Goal: Task Accomplishment & Management: Use online tool/utility

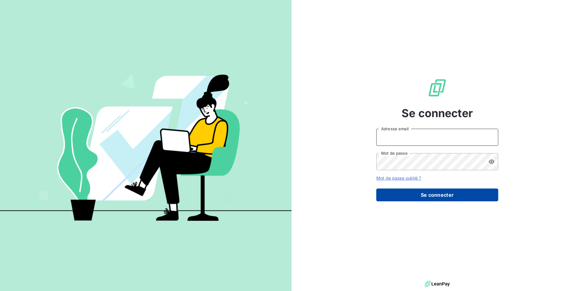
type input "[EMAIL_ADDRESS][DOMAIN_NAME]"
drag, startPoint x: 396, startPoint y: 190, endPoint x: 394, endPoint y: 193, distance: 3.8
click at [291, 135] on button "Se connecter" at bounding box center [437, 195] width 122 height 13
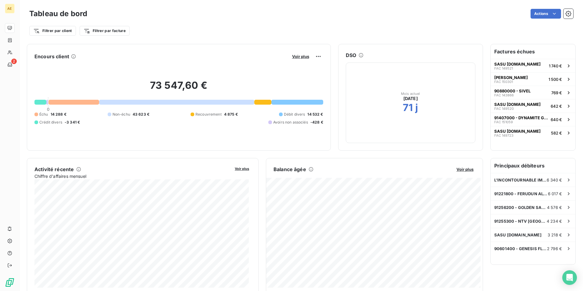
click at [291, 56] on icon at bounding box center [361, 55] width 5 height 5
click at [291, 56] on icon at bounding box center [361, 55] width 4 height 4
click at [291, 55] on icon at bounding box center [361, 55] width 5 height 5
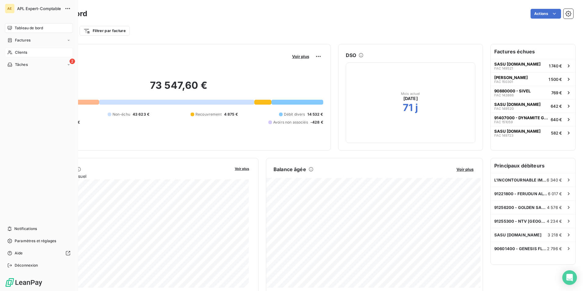
click at [23, 52] on span "Clients" at bounding box center [21, 52] width 12 height 5
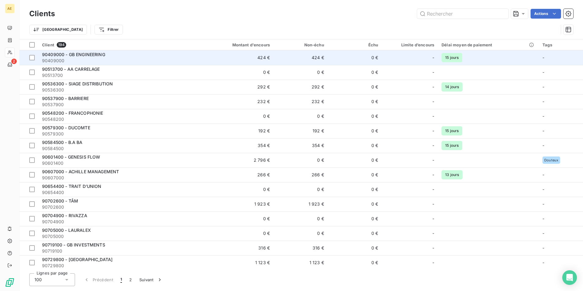
click at [52, 56] on span "90409000 - GB ENGINEERING" at bounding box center [73, 54] width 63 height 5
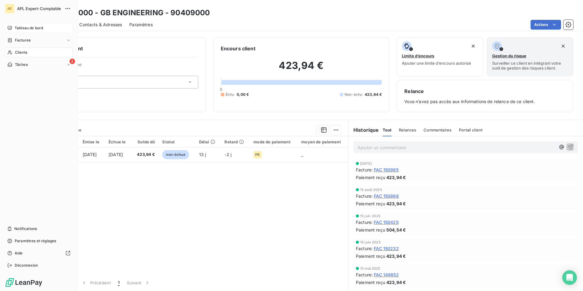
click at [37, 30] on span "Tableau de bord" at bounding box center [29, 27] width 28 height 5
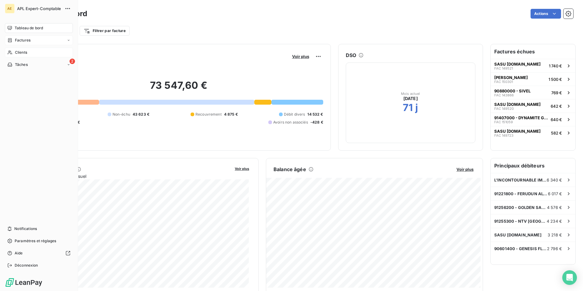
click at [11, 39] on icon at bounding box center [10, 40] width 4 height 4
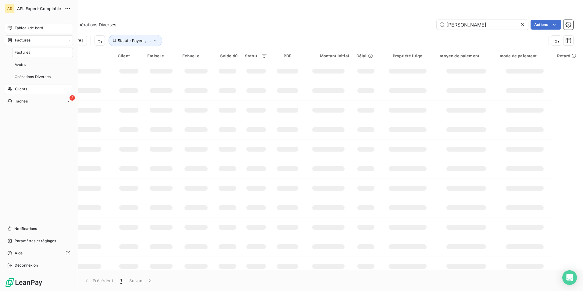
click at [19, 89] on span "Clients" at bounding box center [21, 88] width 12 height 5
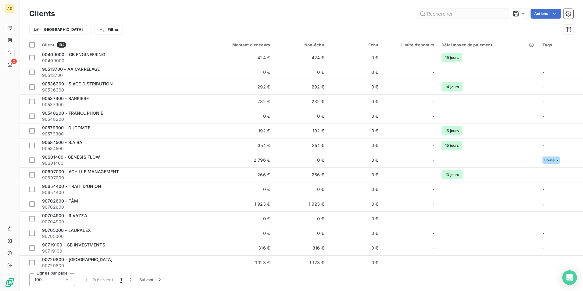
click at [291, 14] on input "text" at bounding box center [463, 14] width 92 height 10
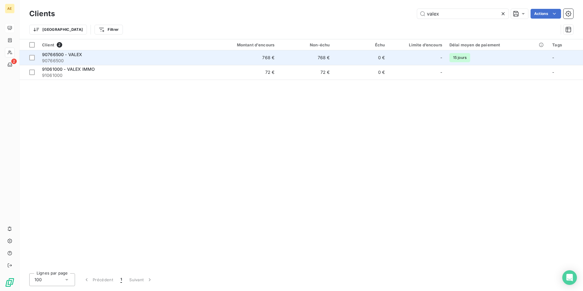
type input "valex"
click at [57, 59] on span "90766500" at bounding box center [121, 61] width 158 height 6
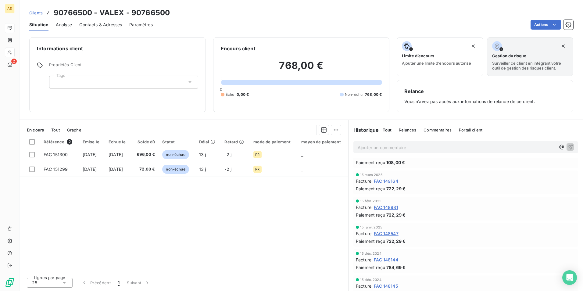
scroll to position [214, 0]
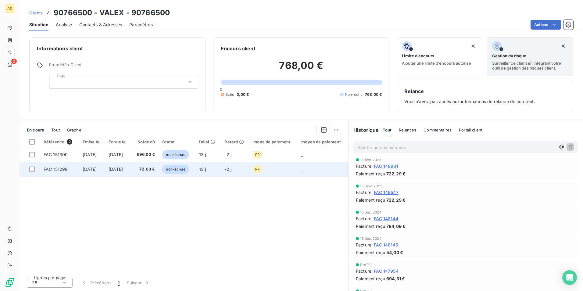
click at [89, 135] on span "[DATE]" at bounding box center [90, 169] width 14 height 5
